Goal: Information Seeking & Learning: Learn about a topic

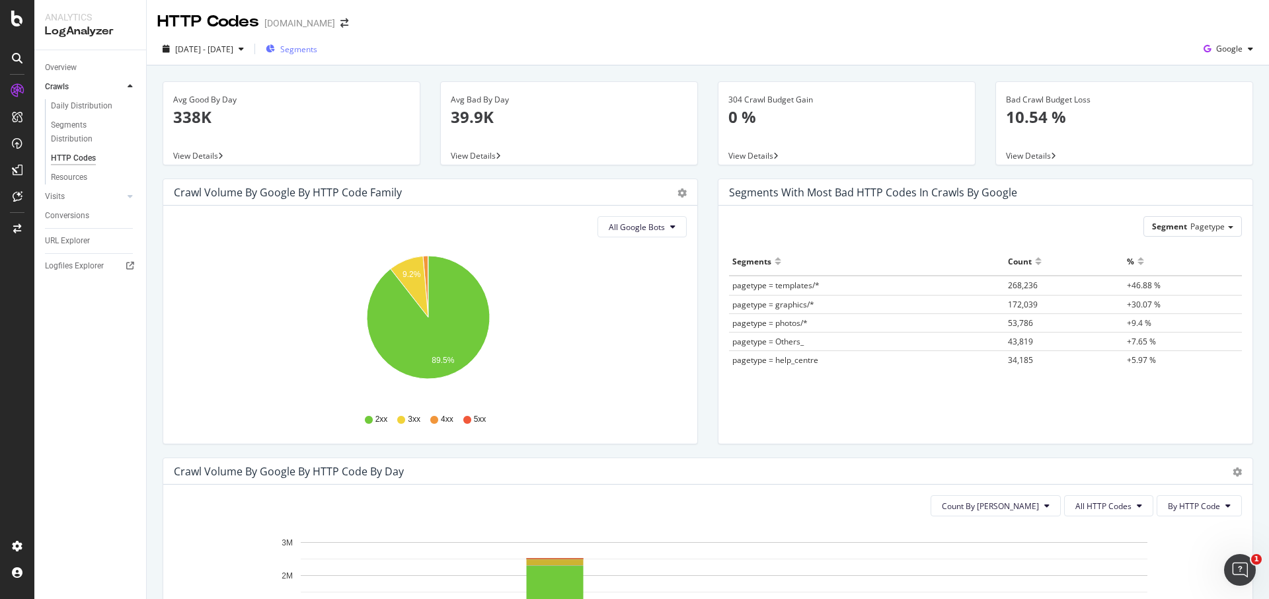
click at [317, 52] on span "Segments" at bounding box center [298, 49] width 37 height 11
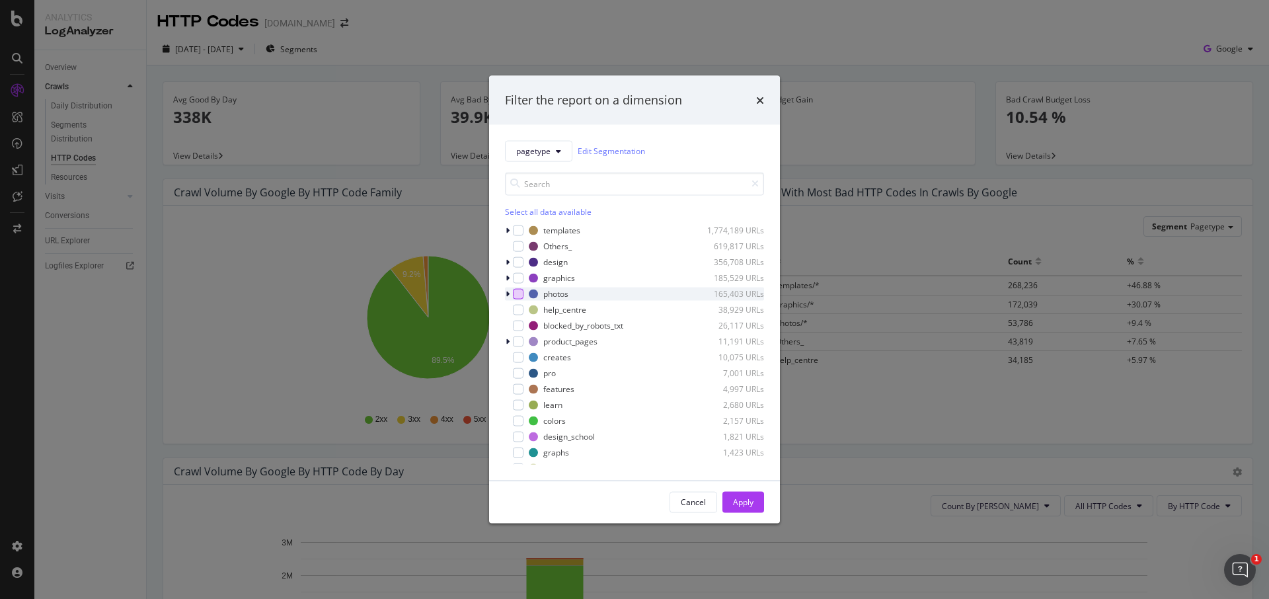
click at [517, 291] on div "modal" at bounding box center [518, 293] width 11 height 11
click at [755, 504] on button "Apply" at bounding box center [743, 501] width 42 height 21
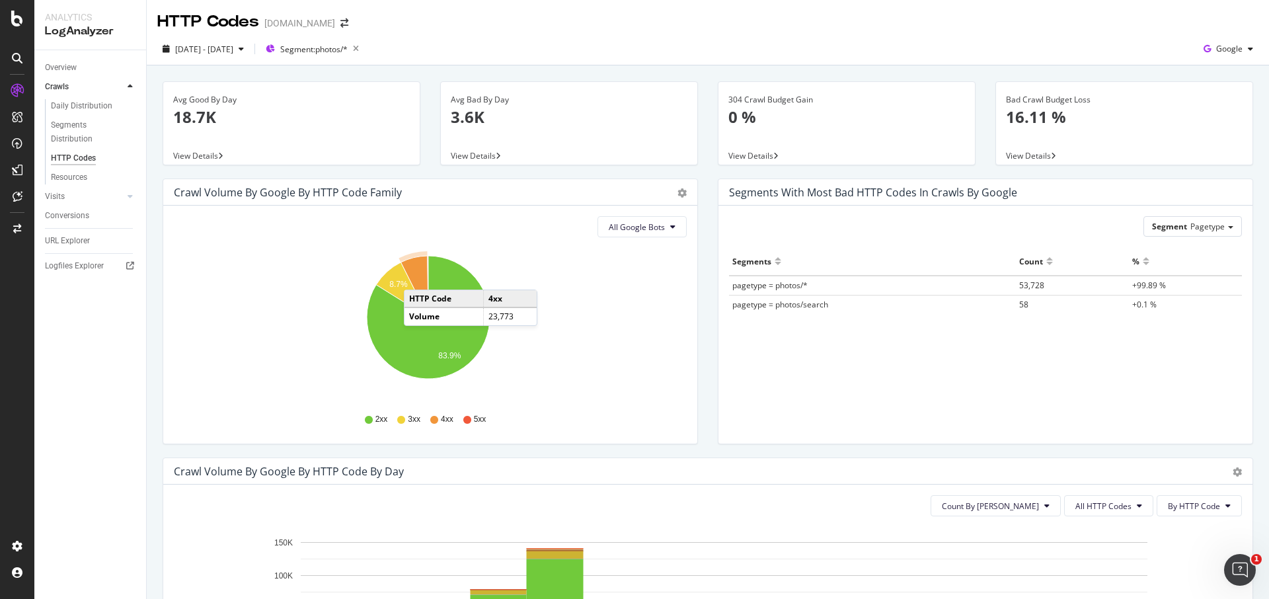
click at [417, 276] on icon "A chart." at bounding box center [414, 286] width 28 height 61
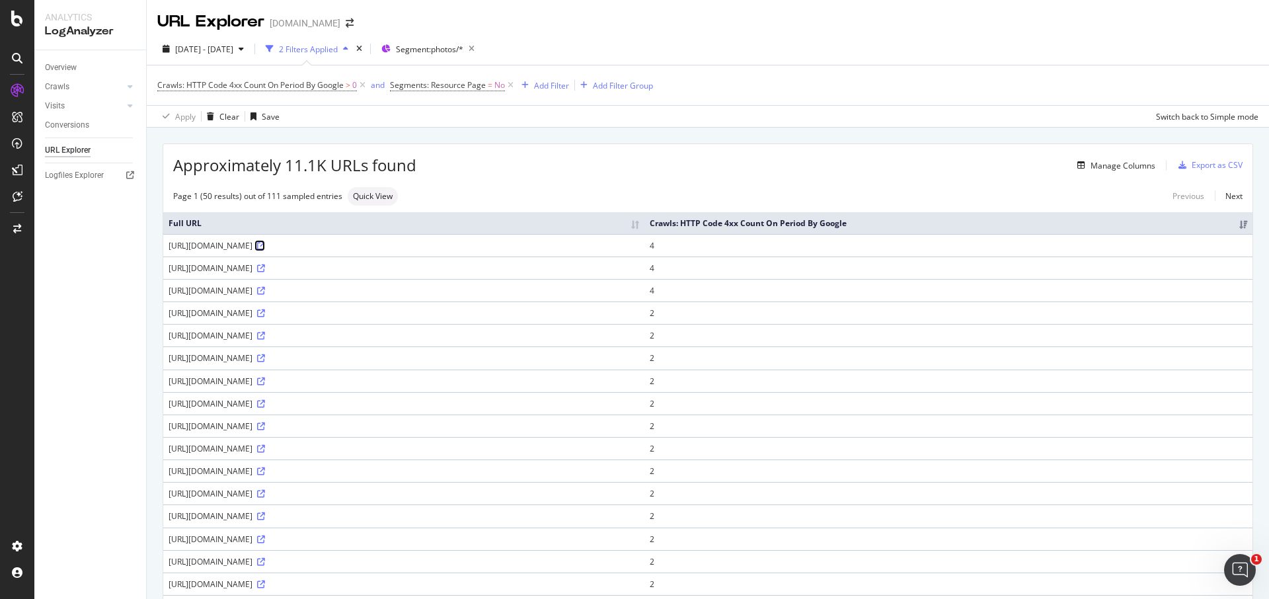
click at [265, 246] on icon at bounding box center [261, 246] width 8 height 8
click at [265, 268] on icon at bounding box center [261, 268] width 8 height 8
click at [265, 289] on icon at bounding box center [261, 291] width 8 height 8
click at [550, 83] on div "Add Filter" at bounding box center [551, 85] width 35 height 11
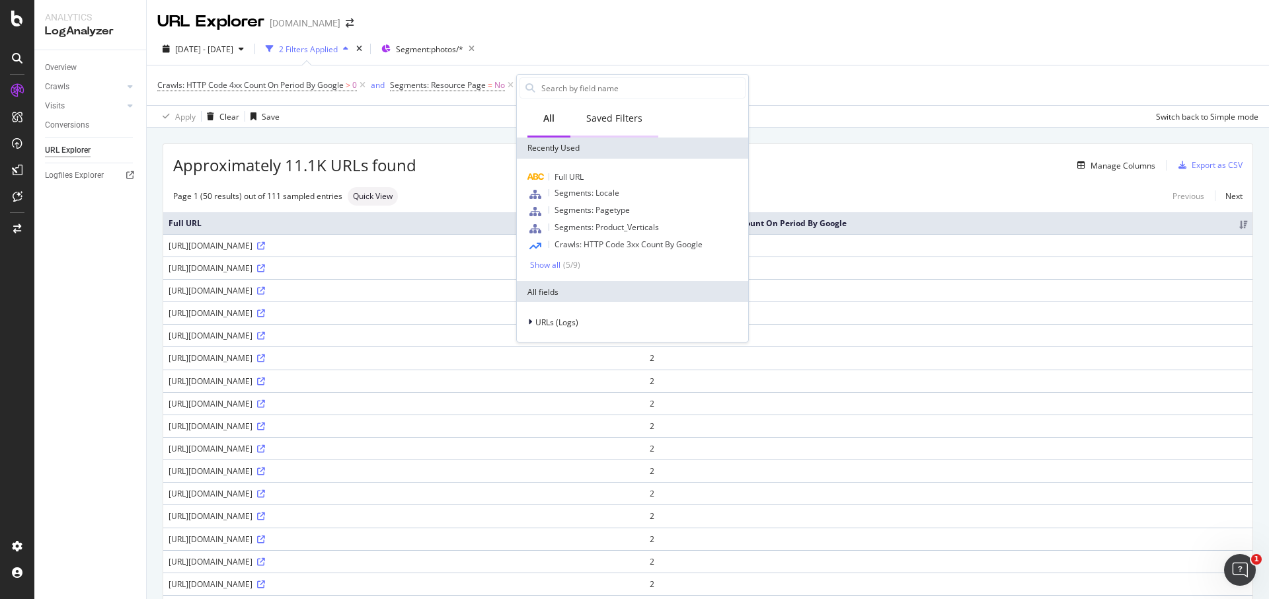
click at [607, 121] on div "Saved Filters" at bounding box center [614, 118] width 56 height 13
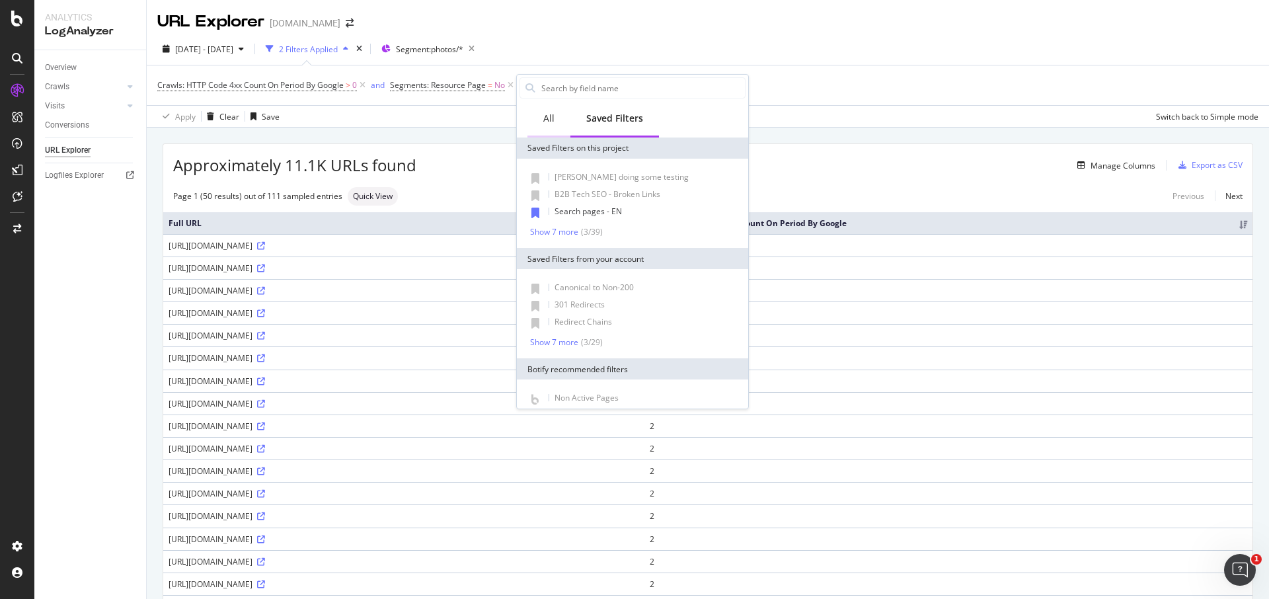
click at [547, 115] on div "All" at bounding box center [548, 118] width 11 height 13
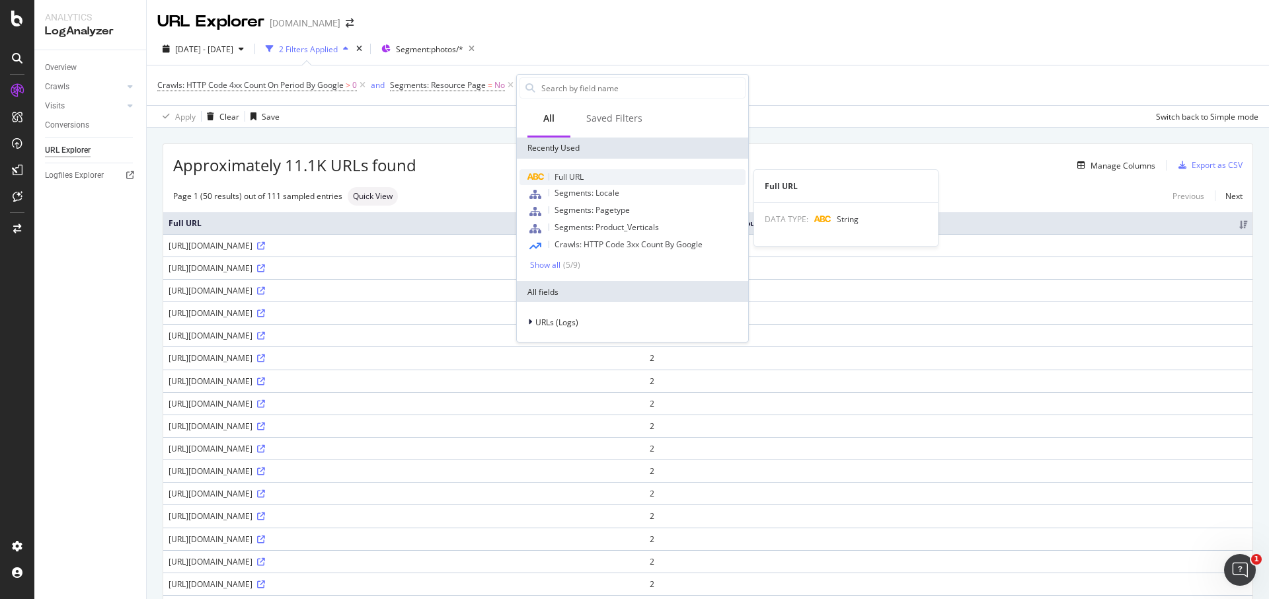
click at [584, 179] on div "Full URL" at bounding box center [632, 177] width 226 height 16
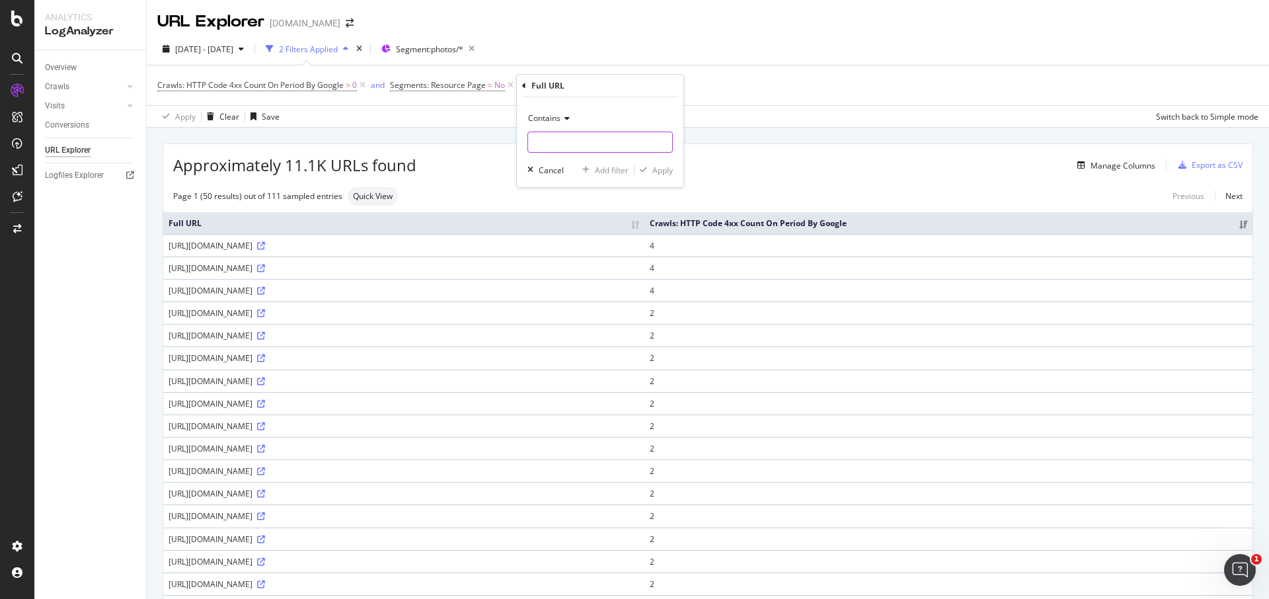
click at [564, 151] on input "text" at bounding box center [600, 141] width 144 height 21
click at [565, 124] on div "Contains" at bounding box center [599, 118] width 145 height 21
click at [575, 267] on span "Doesn't contain" at bounding box center [562, 265] width 57 height 11
click at [572, 149] on input "text" at bounding box center [600, 141] width 144 height 21
type input "?"
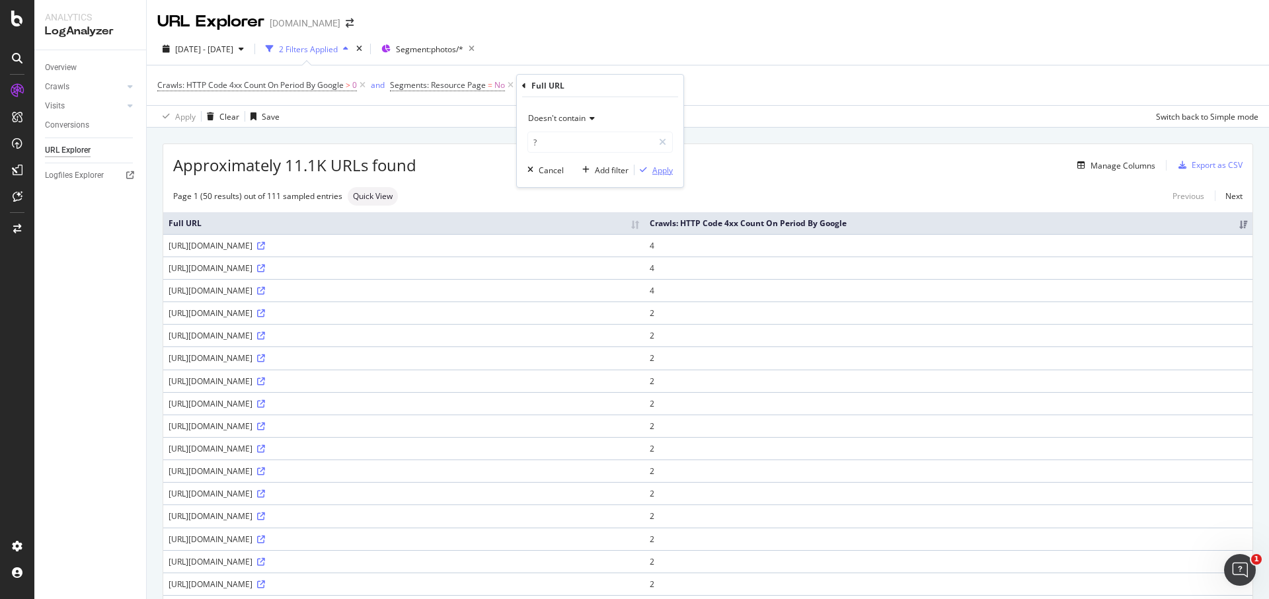
click at [648, 165] on div "Apply" at bounding box center [653, 170] width 38 height 12
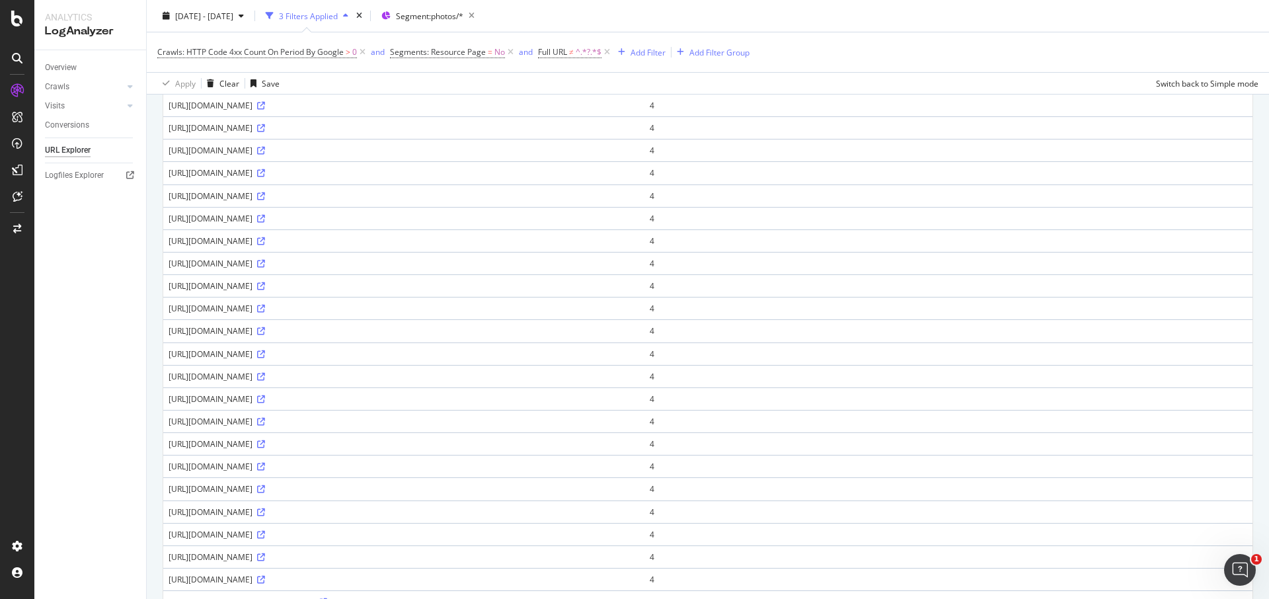
scroll to position [30, 0]
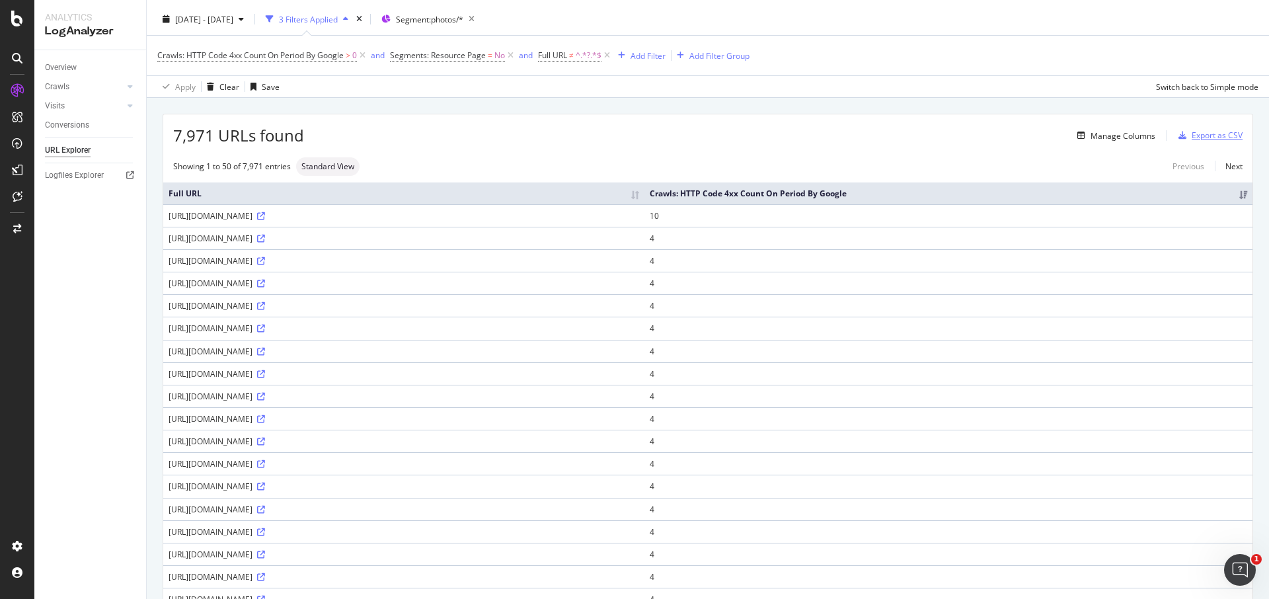
click at [1197, 135] on div "Export as CSV" at bounding box center [1216, 134] width 51 height 11
click at [1199, 133] on div "Export as CSV" at bounding box center [1216, 134] width 51 height 11
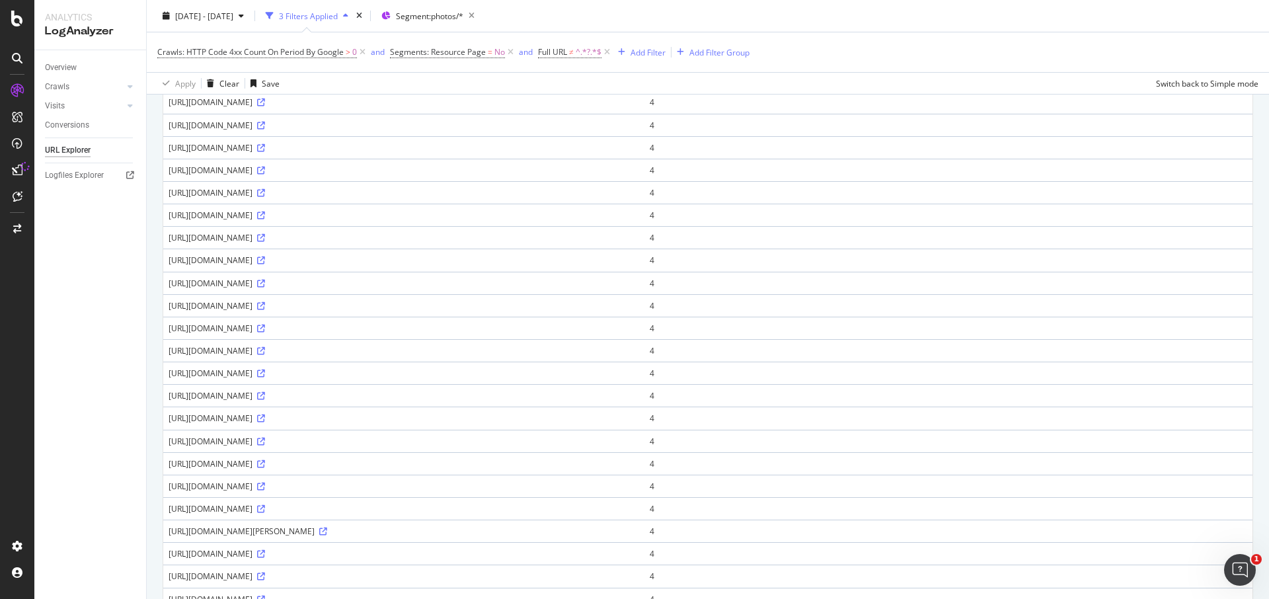
scroll to position [0, 0]
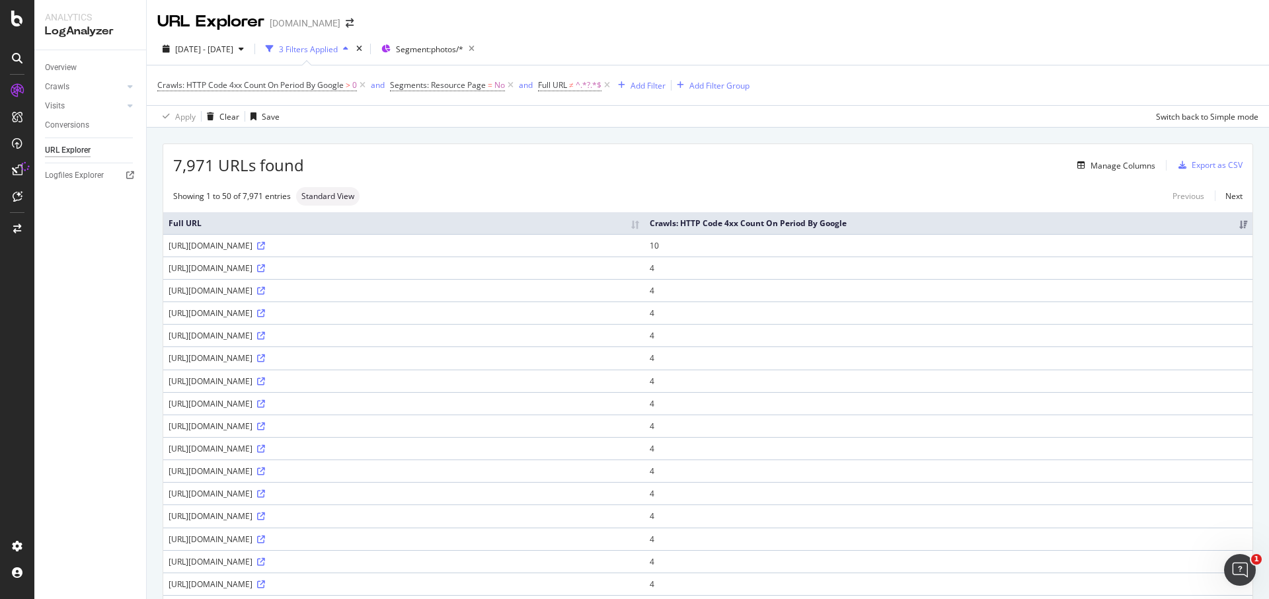
click at [907, 165] on div "Manage Columns" at bounding box center [729, 165] width 851 height 16
click at [1215, 163] on div "Export as CSV" at bounding box center [1216, 164] width 51 height 11
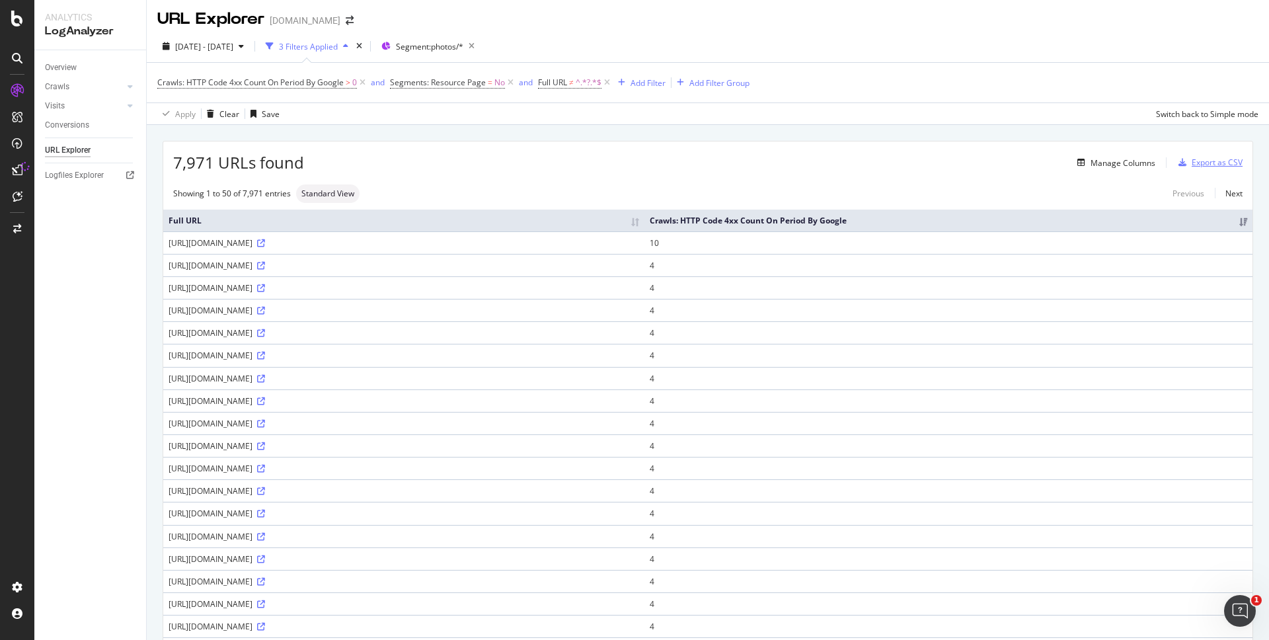
scroll to position [5, 0]
click at [1134, 165] on div "Manage Columns" at bounding box center [1122, 160] width 65 height 11
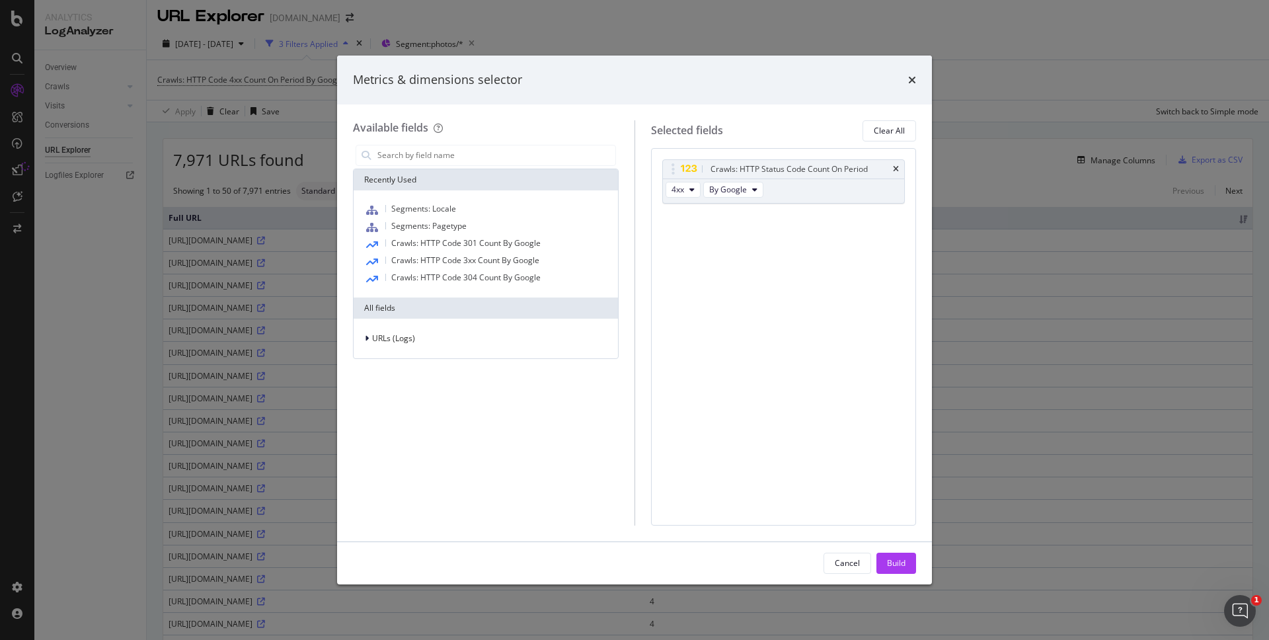
click at [903, 83] on div "Metrics & dimensions selector" at bounding box center [634, 79] width 563 height 17
click at [910, 77] on icon "times" at bounding box center [912, 80] width 8 height 11
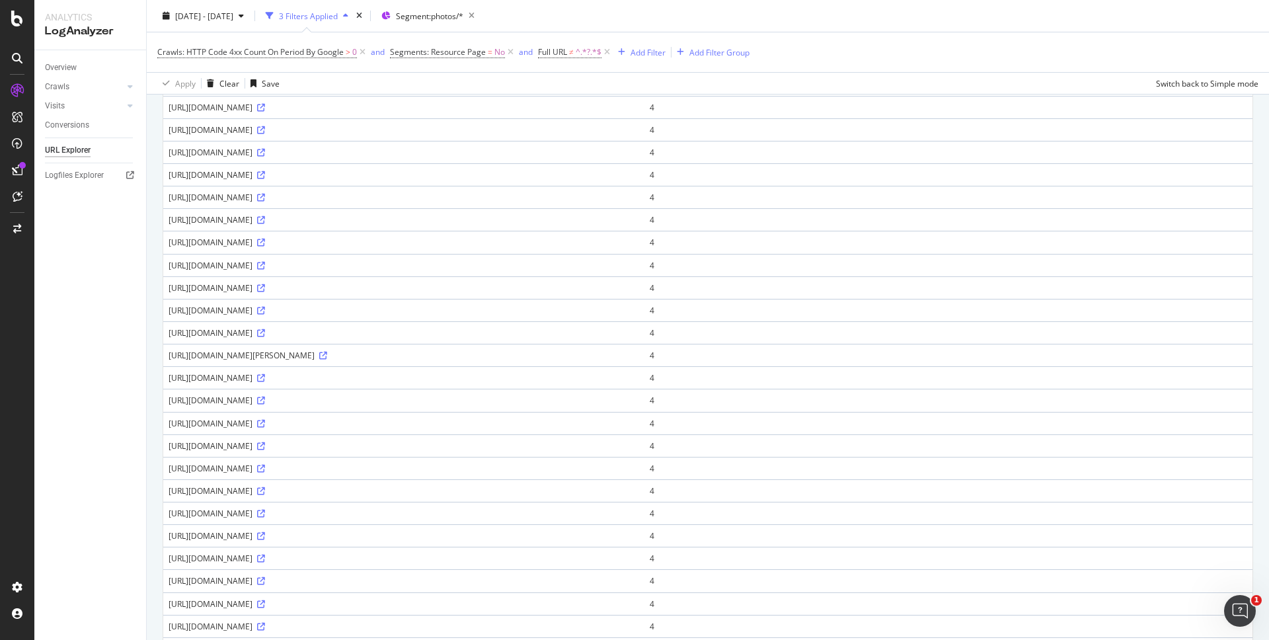
scroll to position [0, 0]
